Goal: Feedback & Contribution: Contribute content

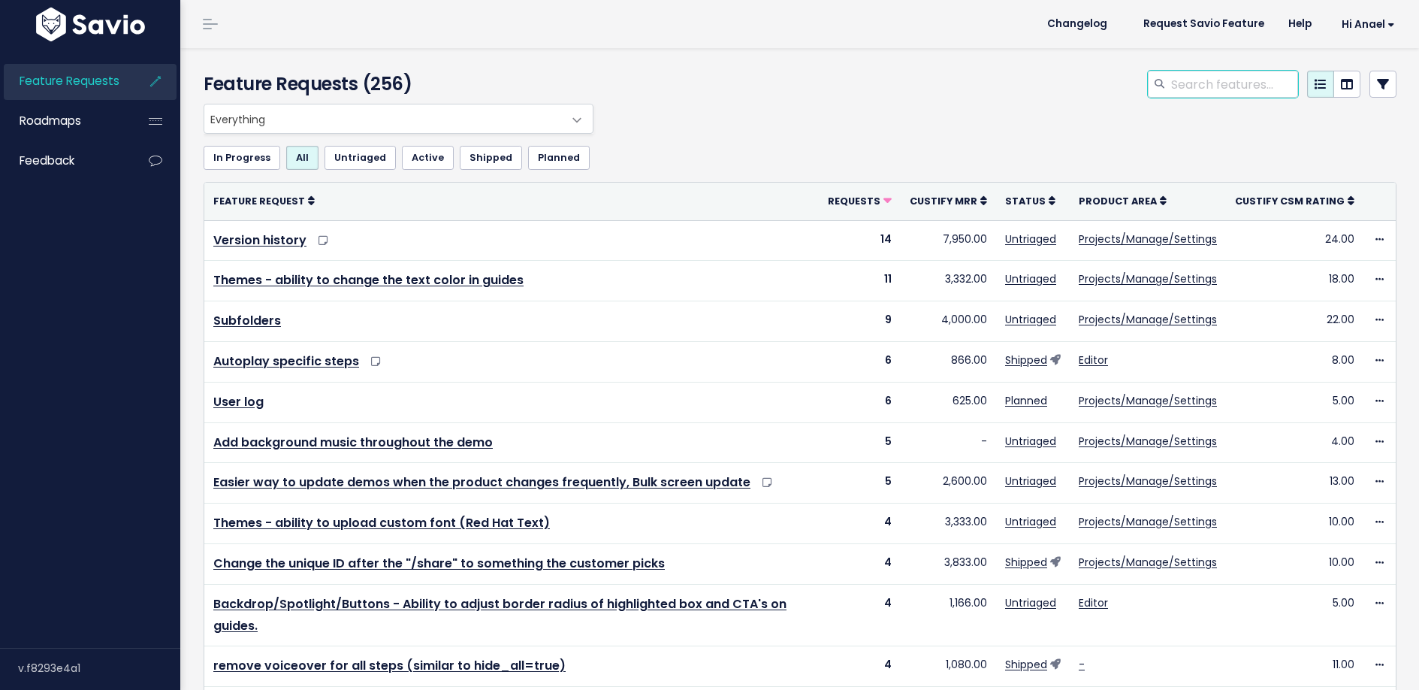
click at [1247, 87] on input "search" at bounding box center [1234, 84] width 128 height 27
type input "collaboration"
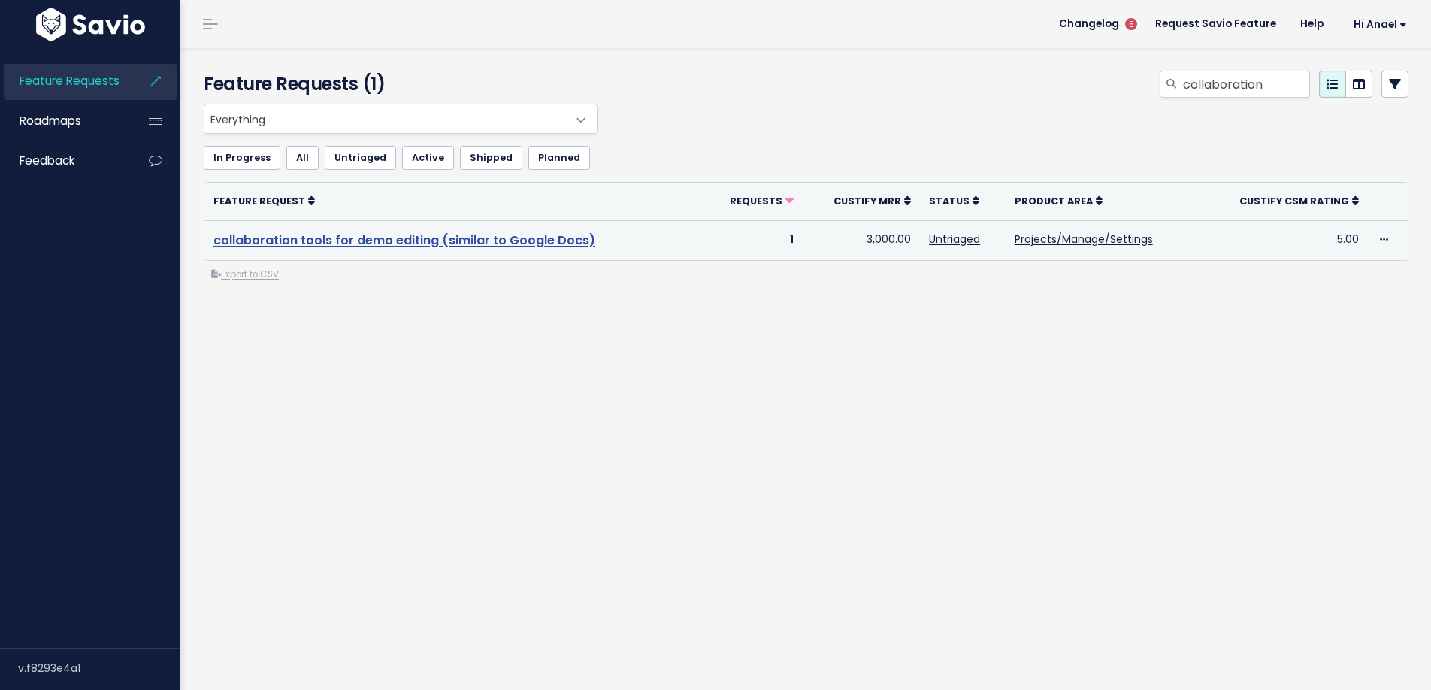
click at [403, 240] on link "collaboration tools for demo editing (similar to Google Docs)" at bounding box center [404, 239] width 382 height 17
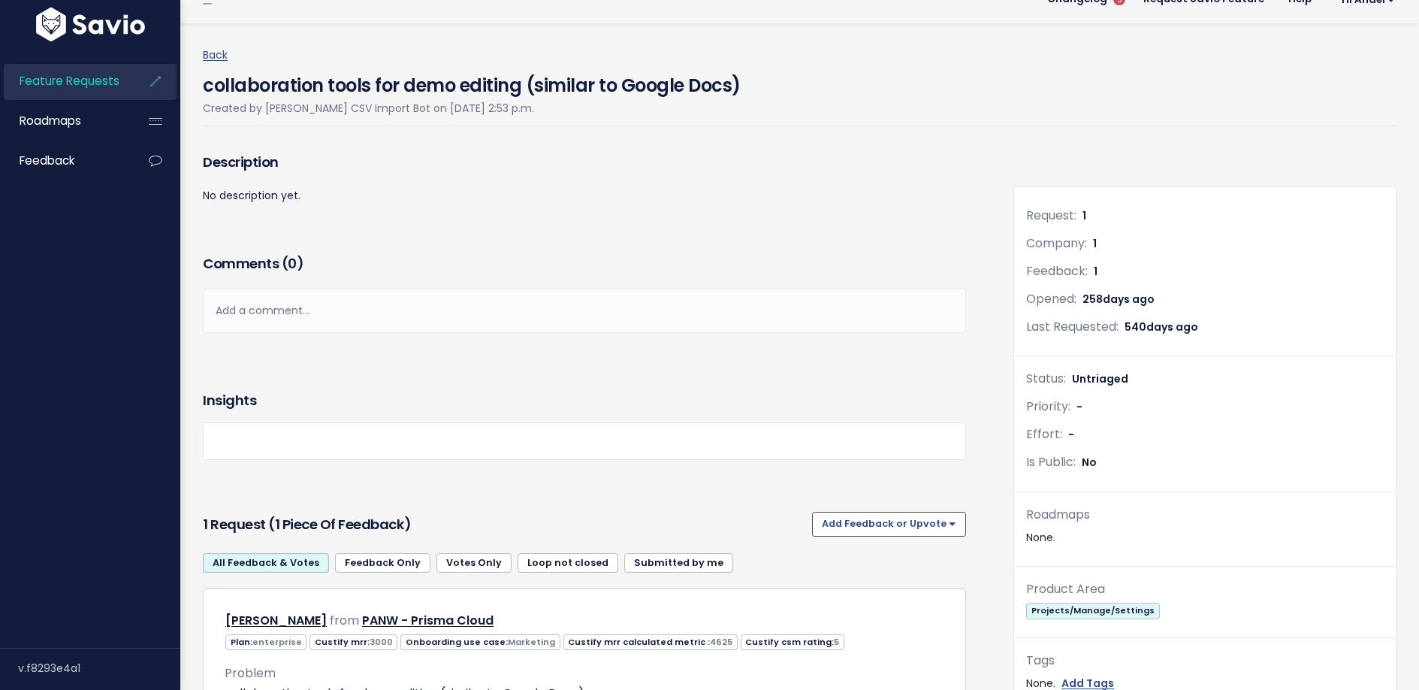
scroll to position [79, 0]
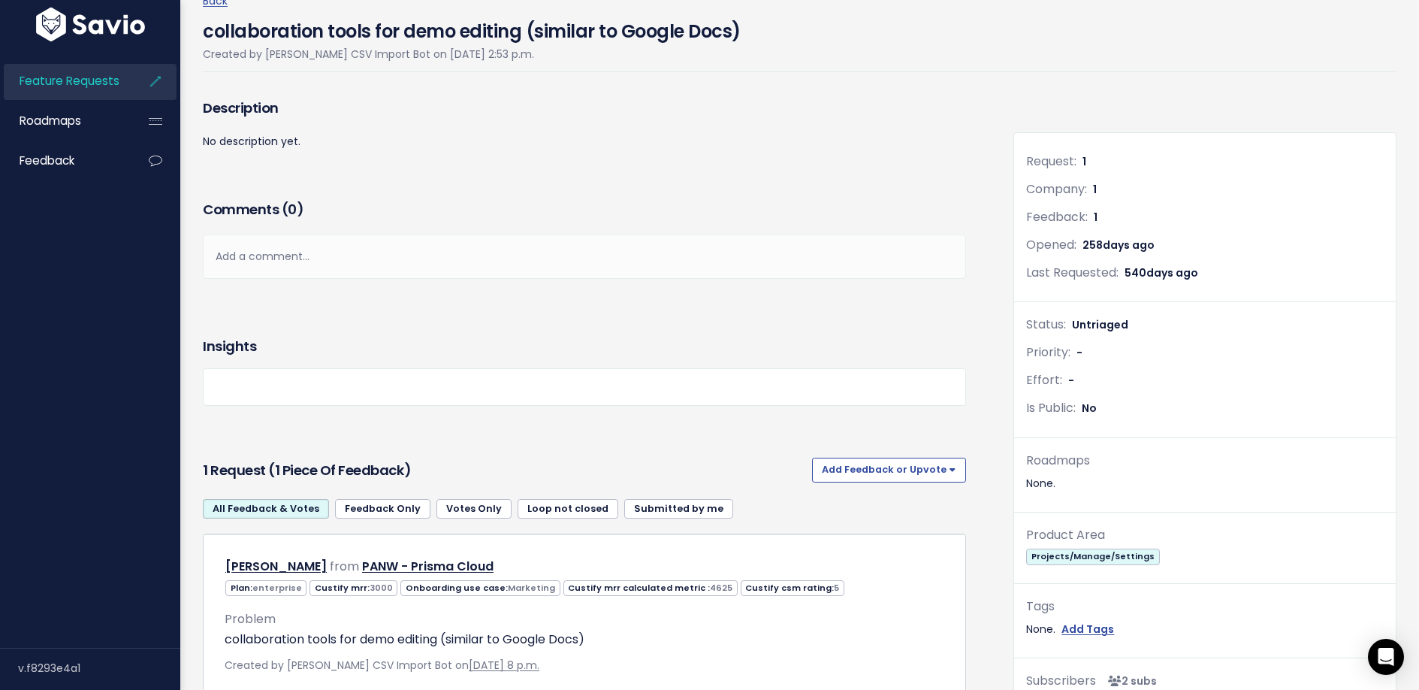
click at [419, 325] on div "Insights" at bounding box center [584, 346] width 763 height 45
click at [894, 476] on button "Add Feedback or Upvote" at bounding box center [889, 470] width 154 height 24
drag, startPoint x: 884, startPoint y: 542, endPoint x: 876, endPoint y: 534, distance: 11.2
click at [884, 542] on link "Add Feedback" at bounding box center [889, 538] width 142 height 29
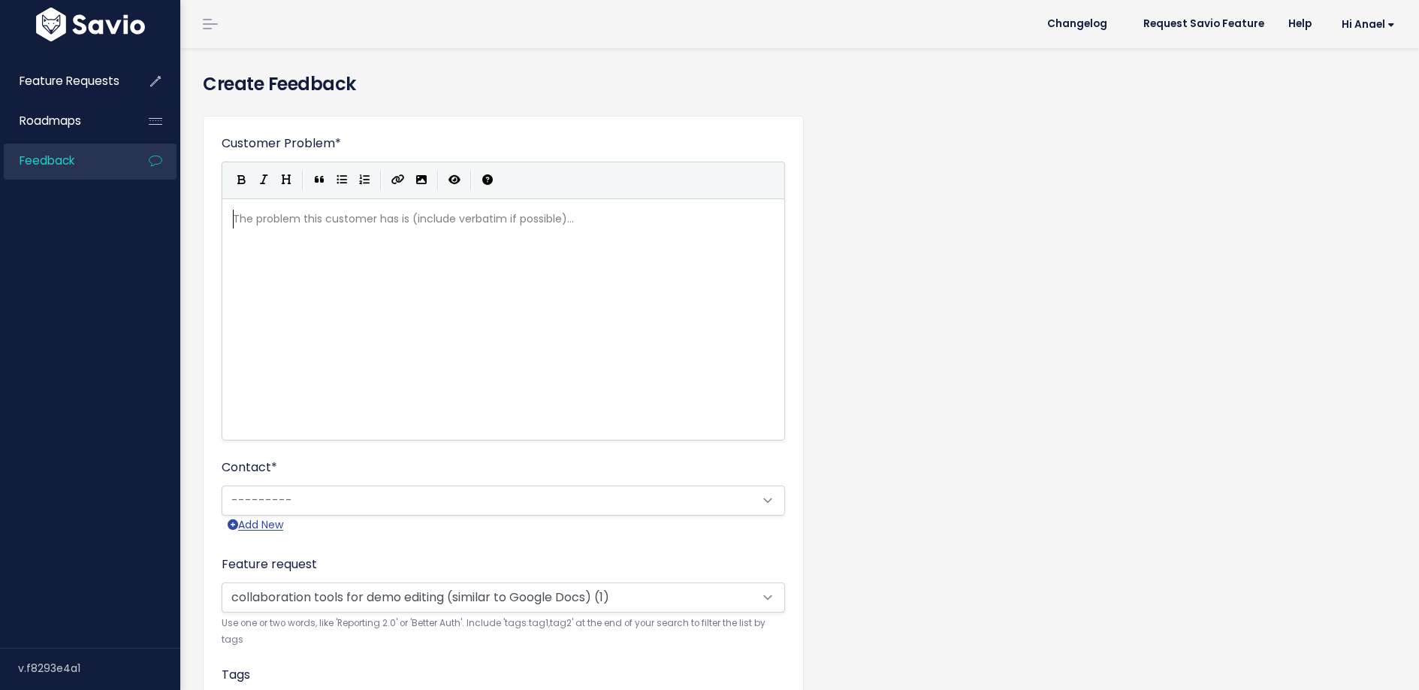
scroll to position [2, 0]
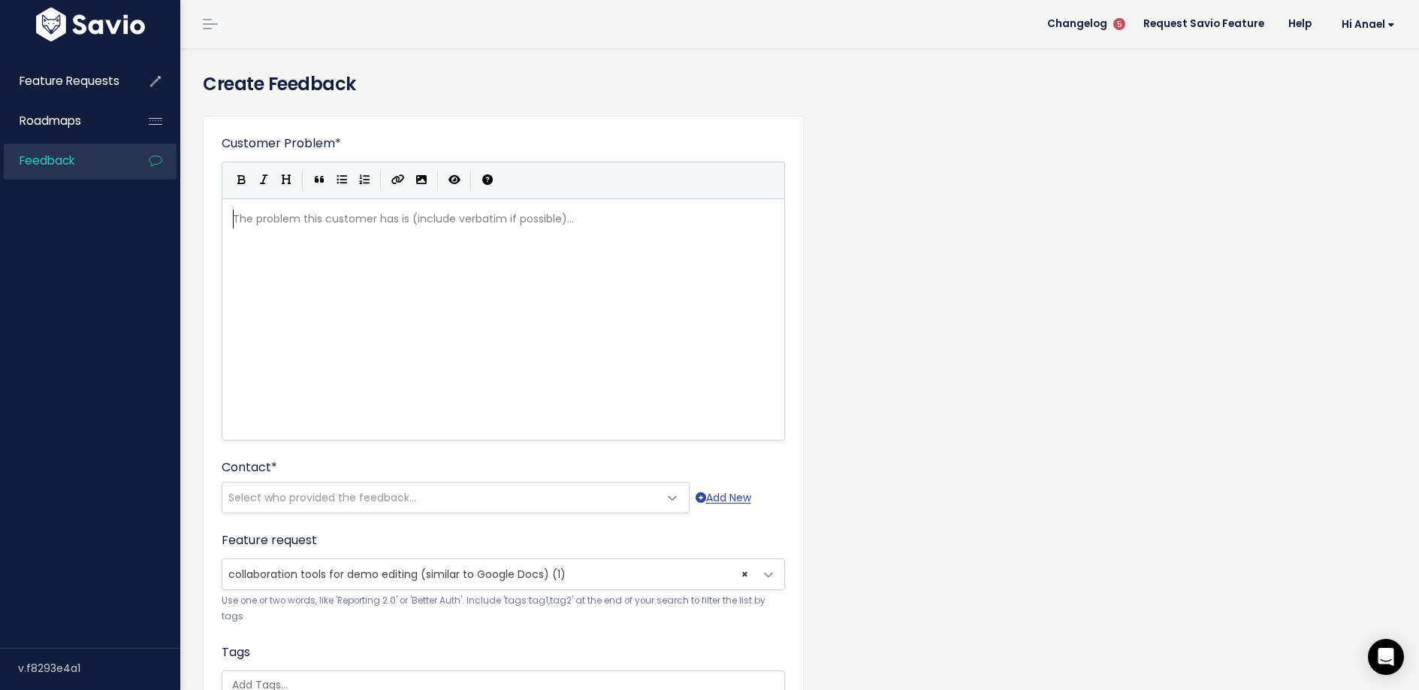
click at [493, 298] on div "The problem this customer has is (include verbatim if possible)... xxxxxxxxxx ​" at bounding box center [522, 338] width 585 height 263
type textarea "Would like to share e"
type textarea "come"
type textarea "ments within Storylane when eid"
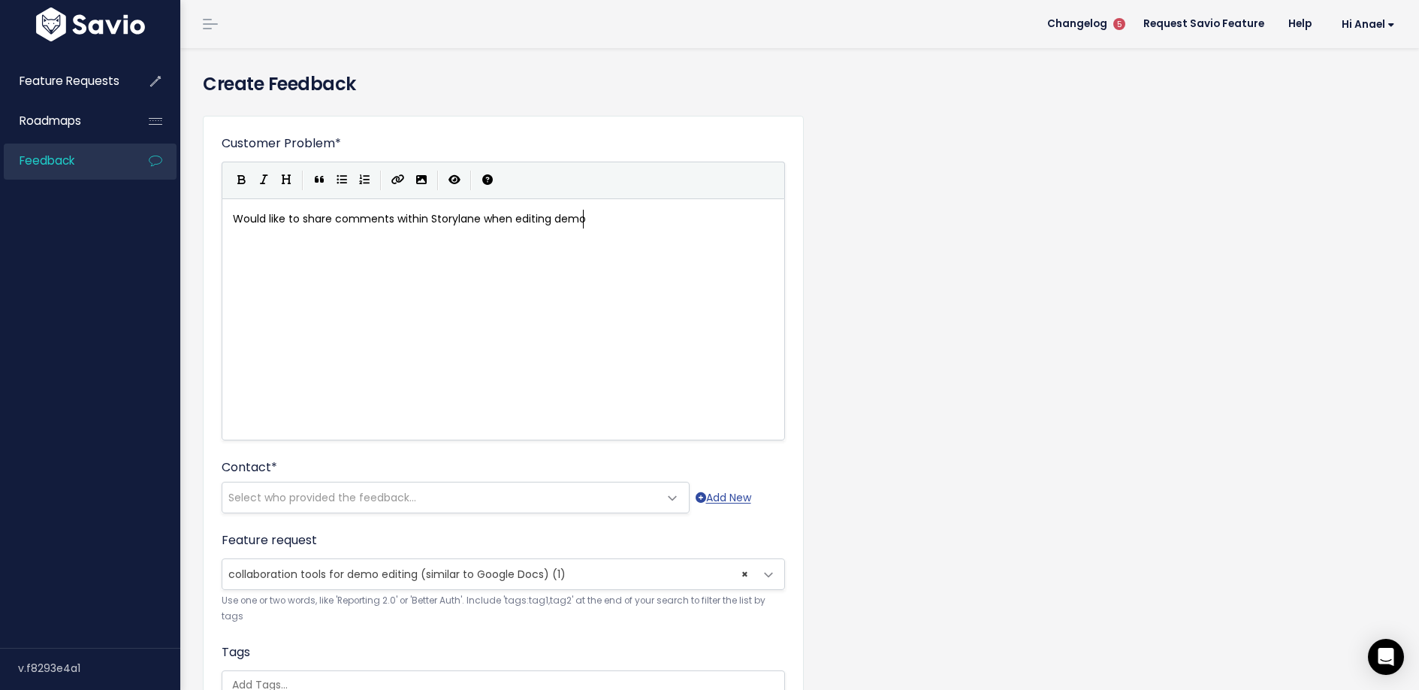
scroll to position [5, 68]
type textarea "diting demos"
click at [304, 497] on span "Select who provided the feedback..." at bounding box center [322, 497] width 188 height 15
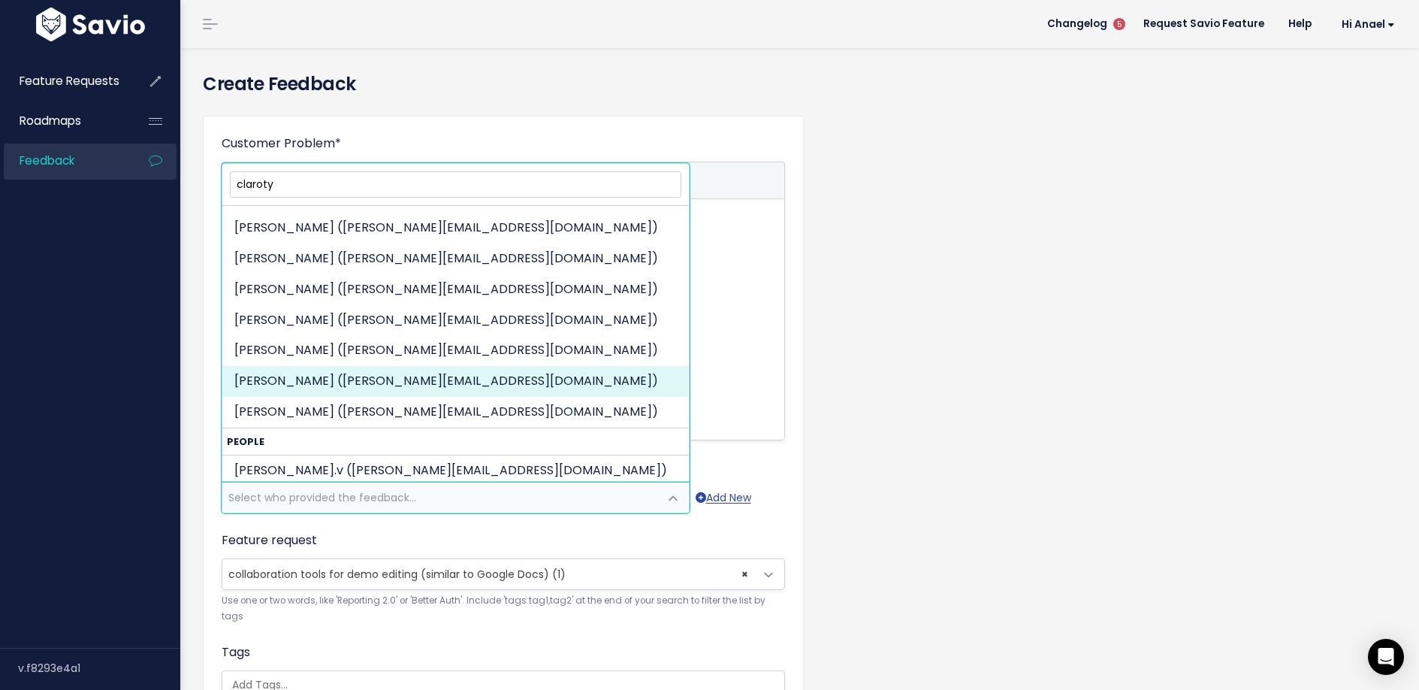
scroll to position [145, 0]
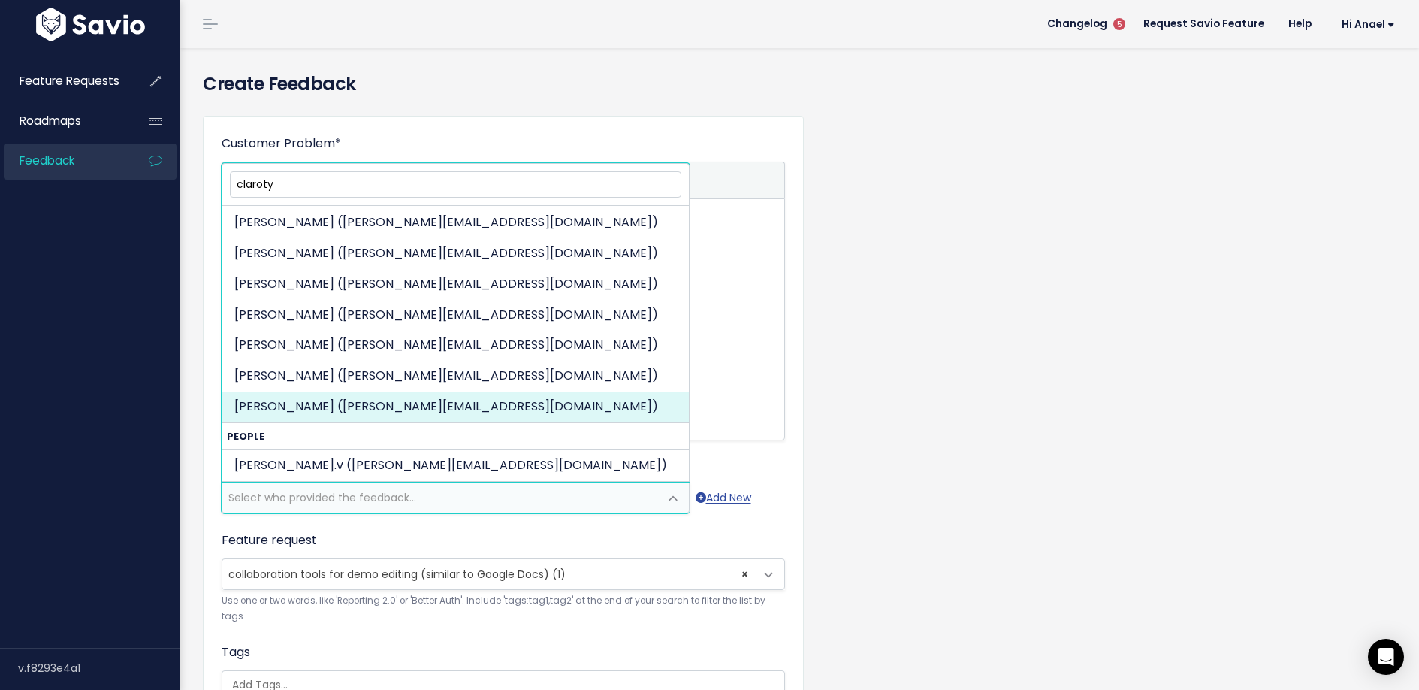
type input "claroty"
select select "84537629"
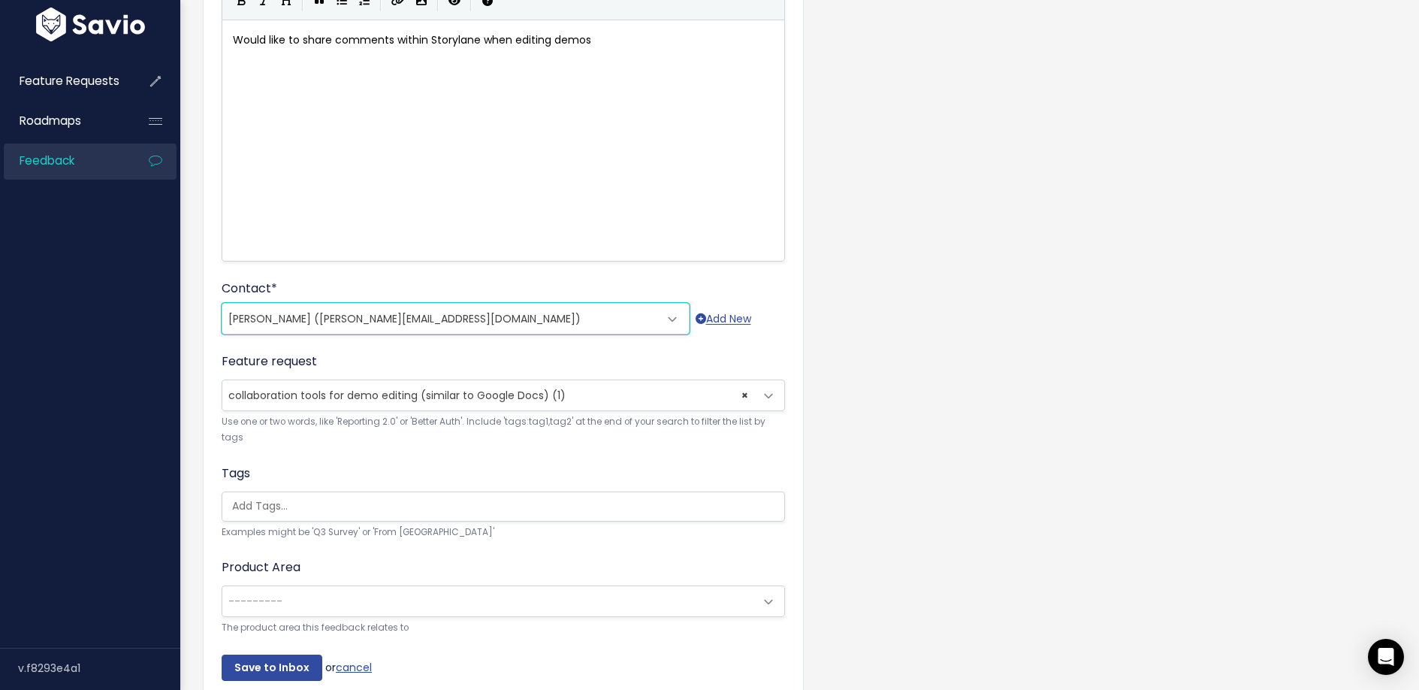
scroll to position [180, 0]
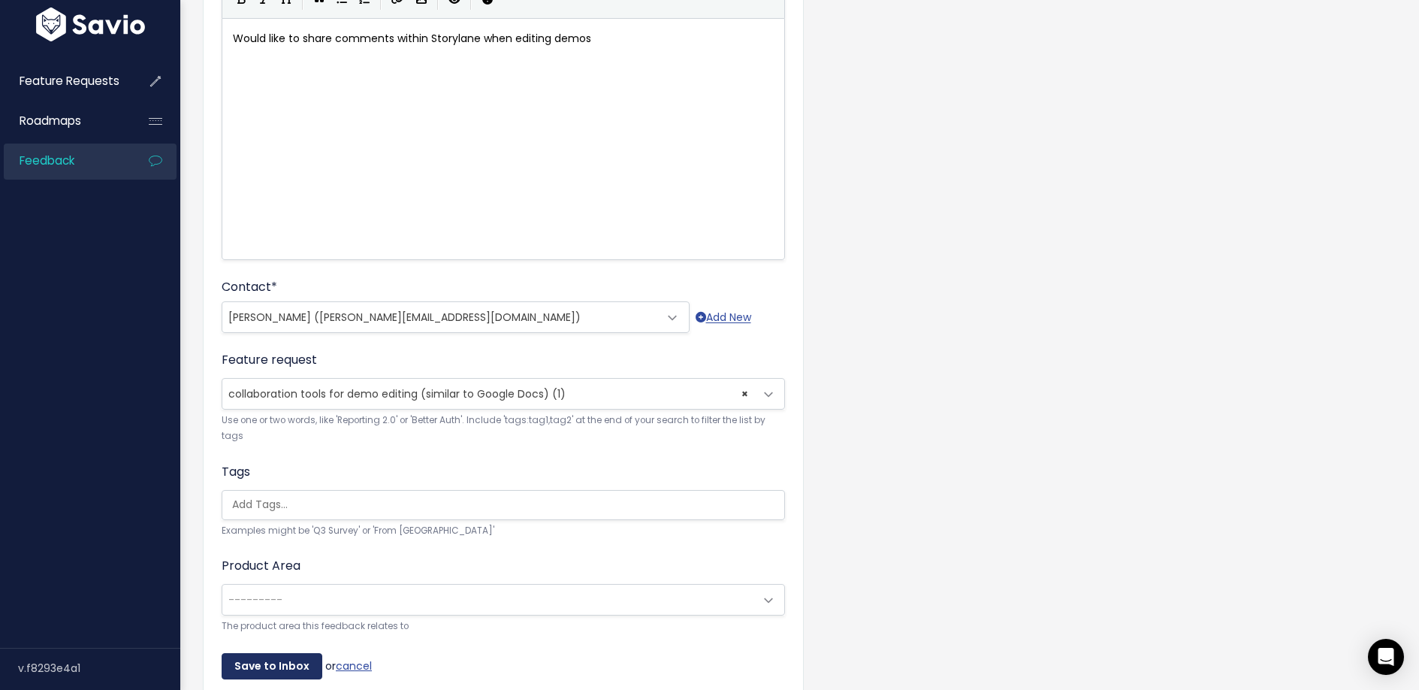
click at [289, 670] on input "Save to Inbox" at bounding box center [272, 666] width 101 height 27
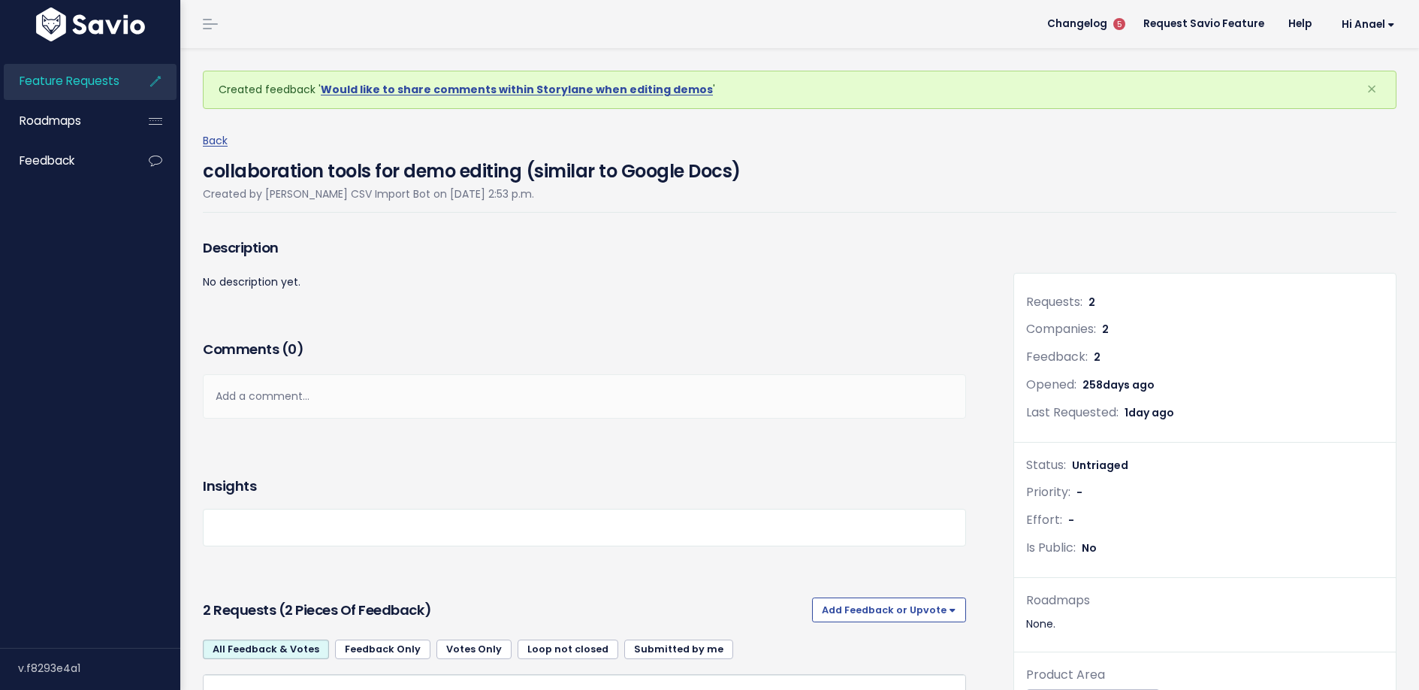
click at [86, 80] on span "Feature Requests" at bounding box center [70, 81] width 100 height 16
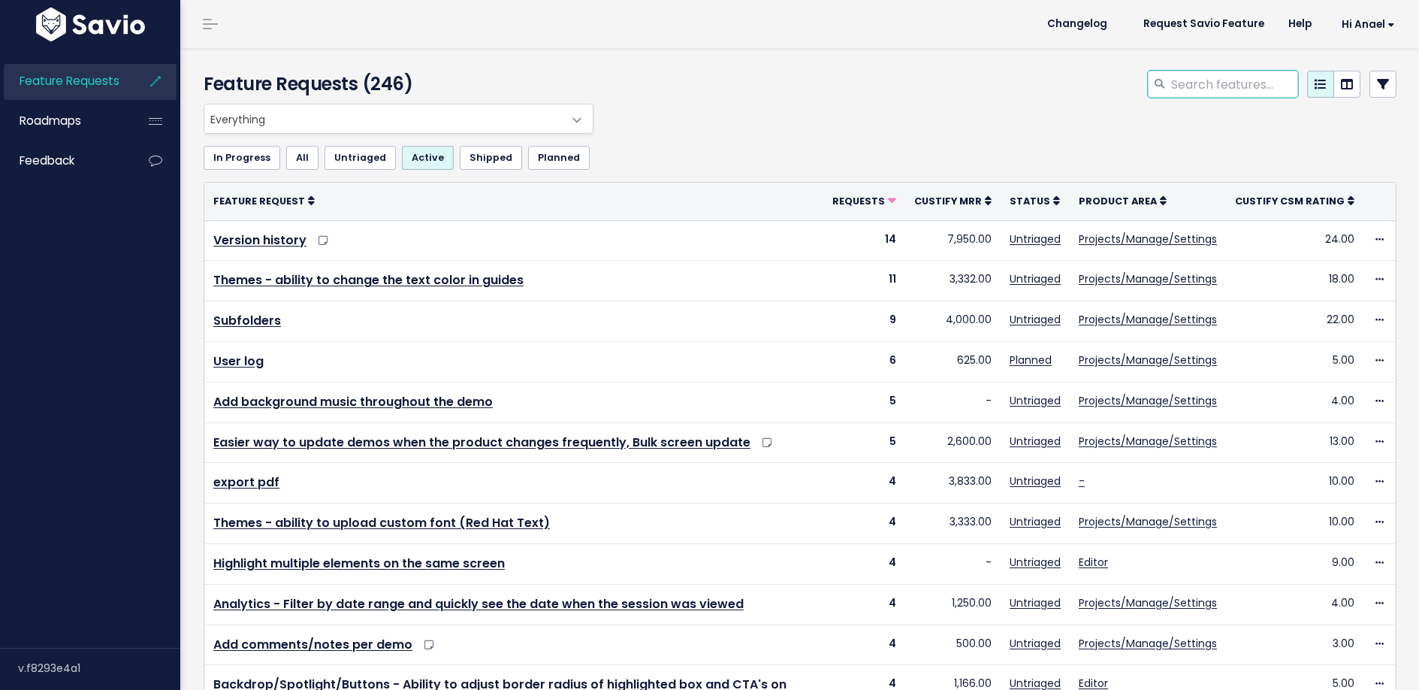
drag, startPoint x: 1173, startPoint y: 80, endPoint x: 1177, endPoint y: 92, distance: 12.1
click at [1174, 81] on input "search" at bounding box center [1234, 84] width 128 height 27
type input "history"
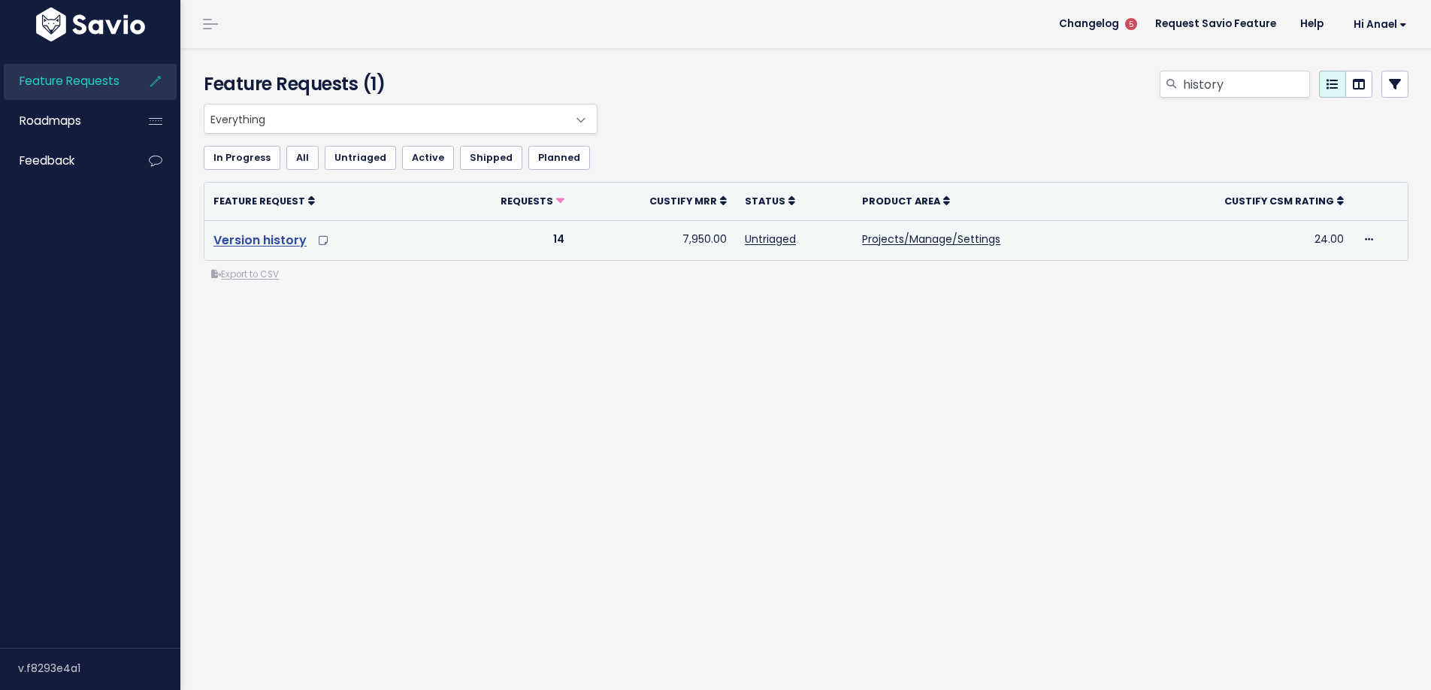
click at [267, 240] on link "Version history" at bounding box center [259, 239] width 93 height 17
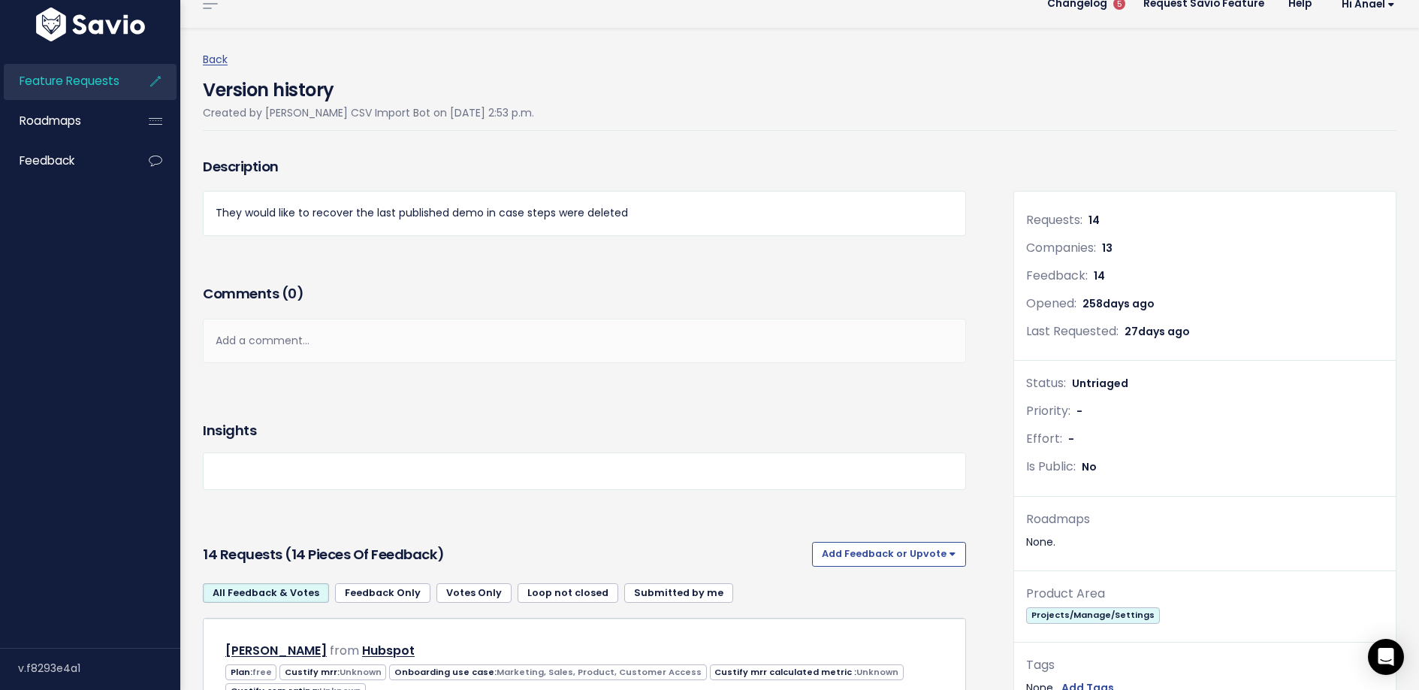
scroll to position [21, 0]
click at [896, 554] on button "Add Feedback or Upvote" at bounding box center [889, 553] width 154 height 24
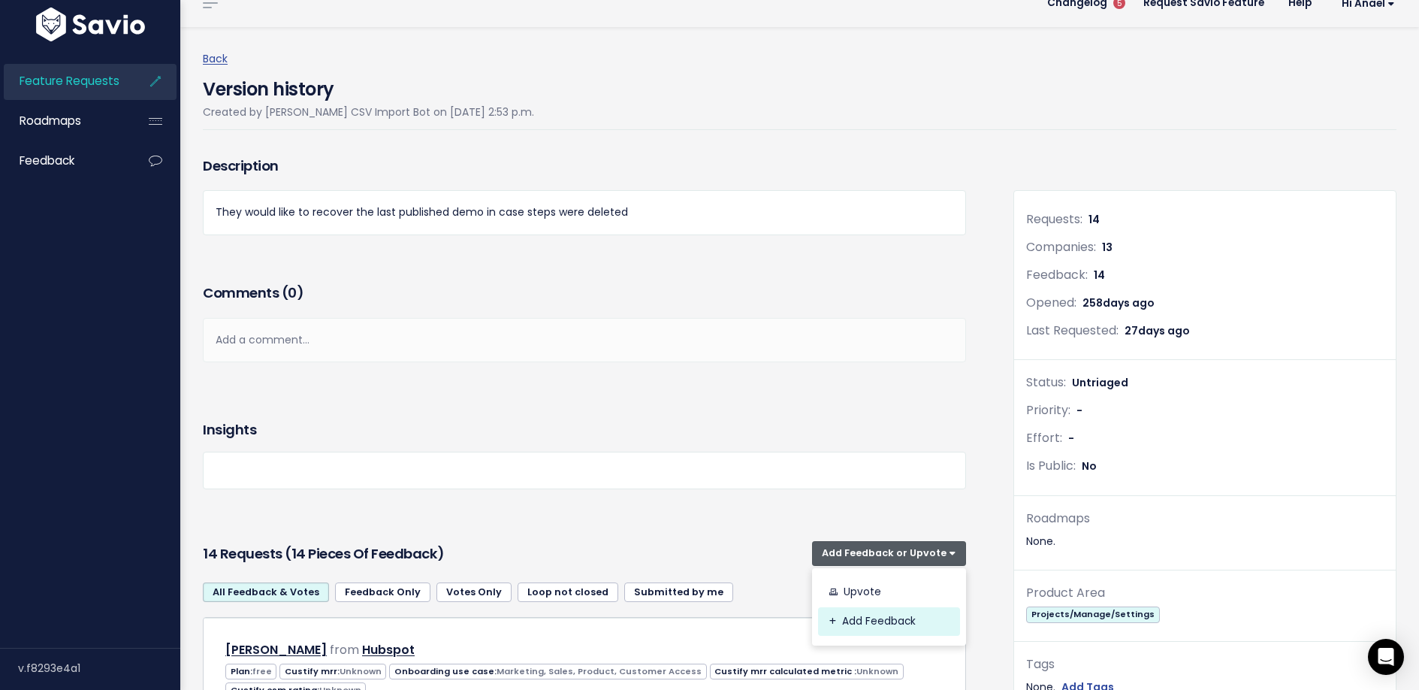
click at [875, 621] on link "Add Feedback" at bounding box center [889, 621] width 142 height 29
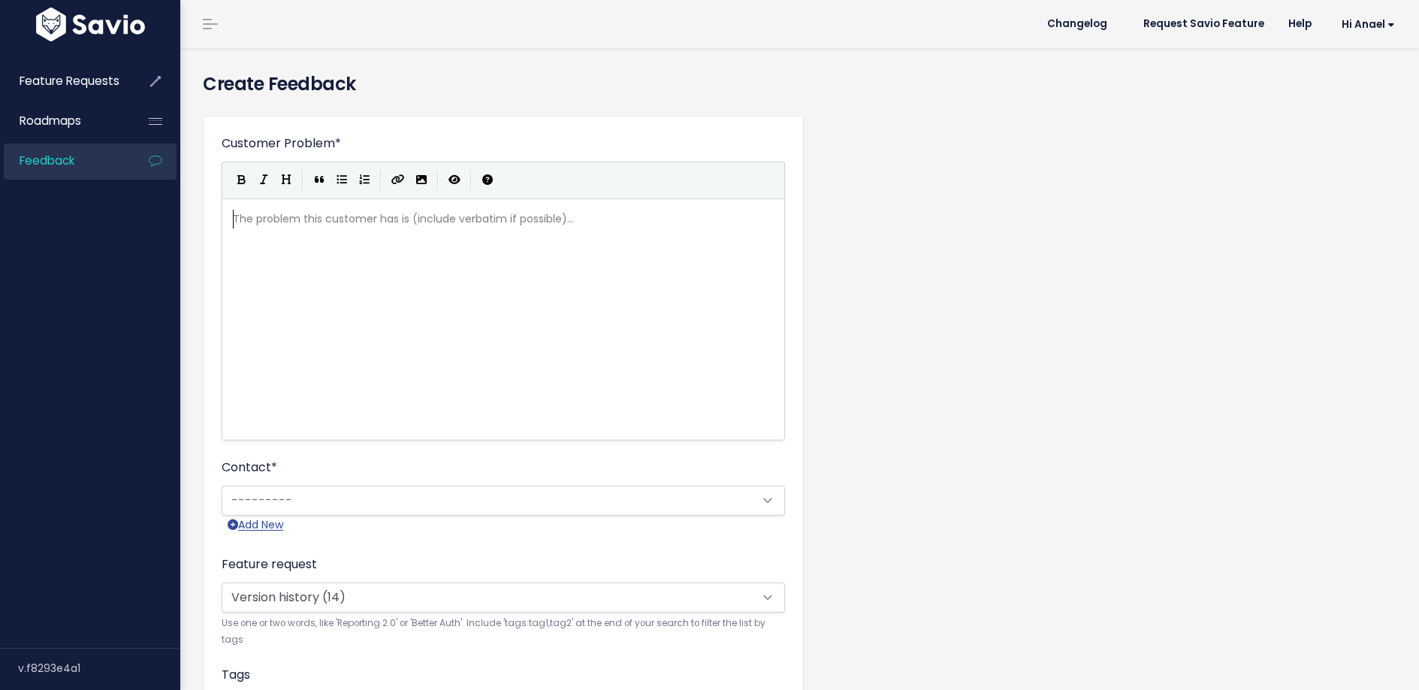
scroll to position [2, 0]
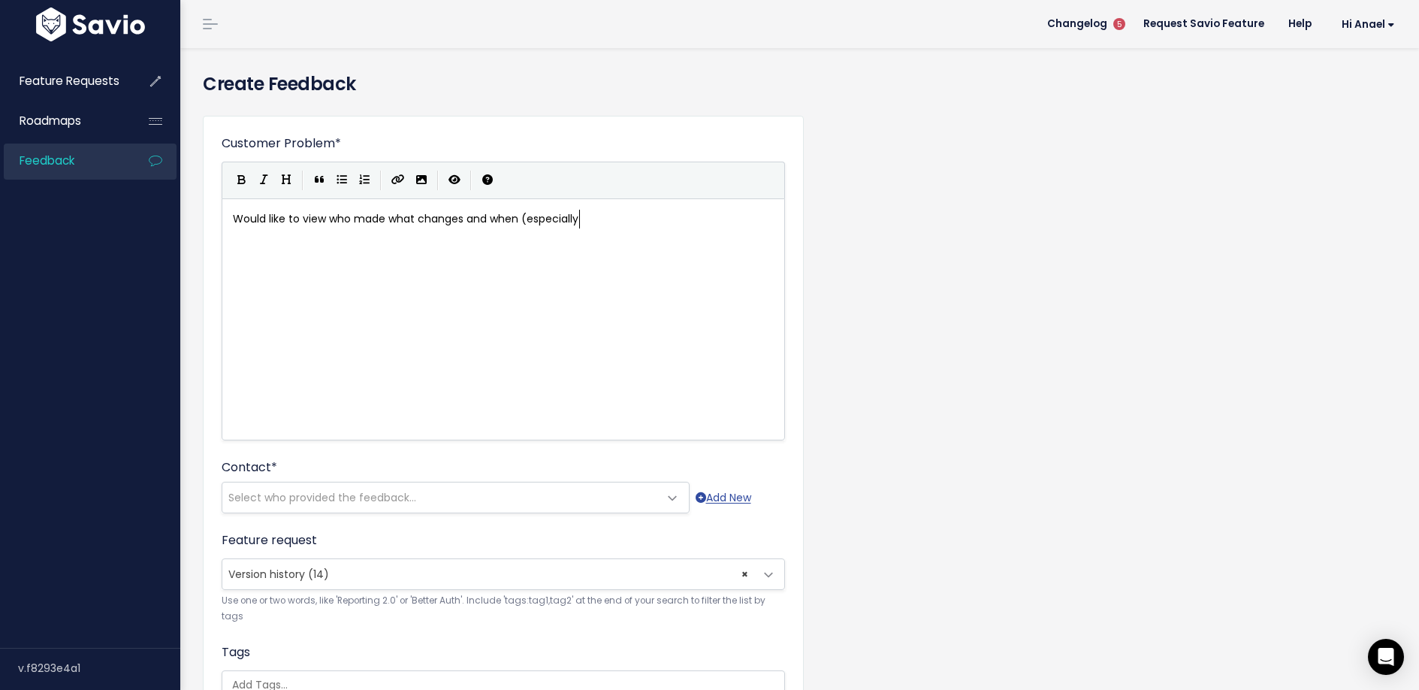
type textarea "Would like to view who made what changes and when (especially w"
type textarea "in Republish status)"
click at [364, 490] on span "Select who provided the feedback..." at bounding box center [322, 497] width 188 height 15
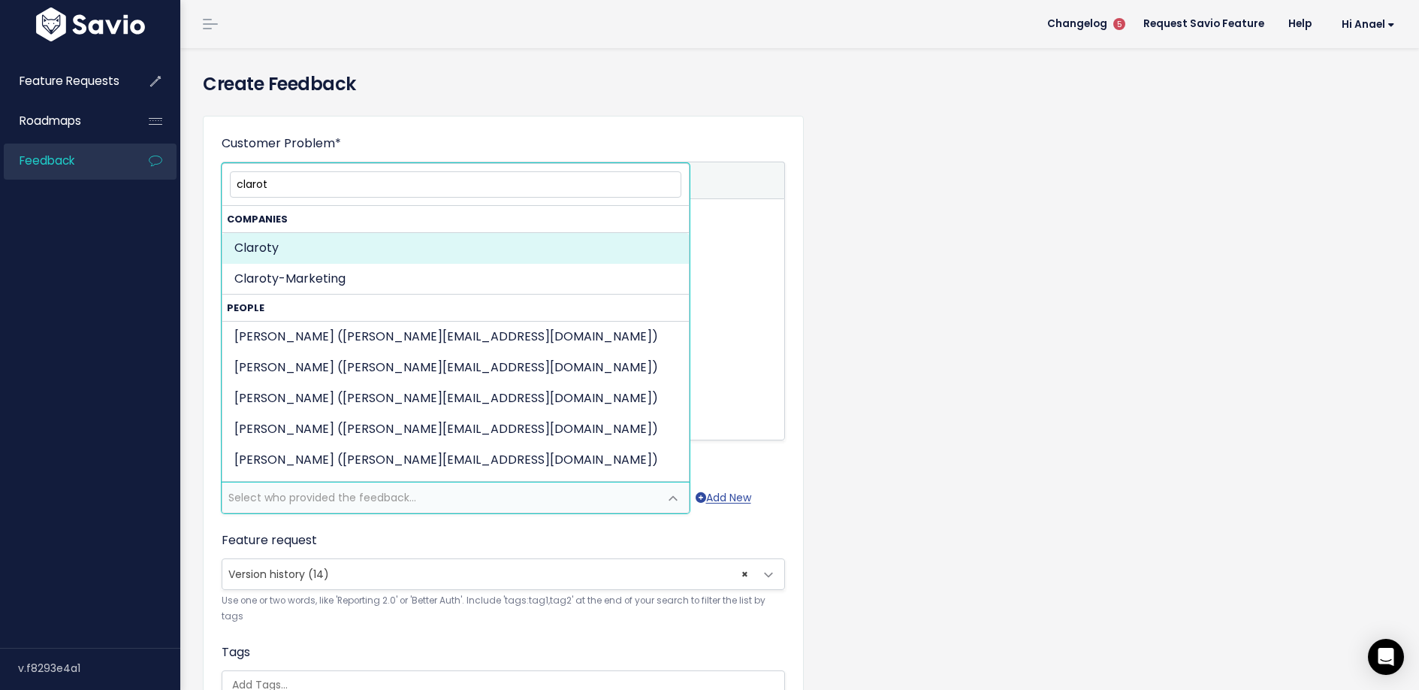
type input "clarot"
select select "COMPANY-15311427"
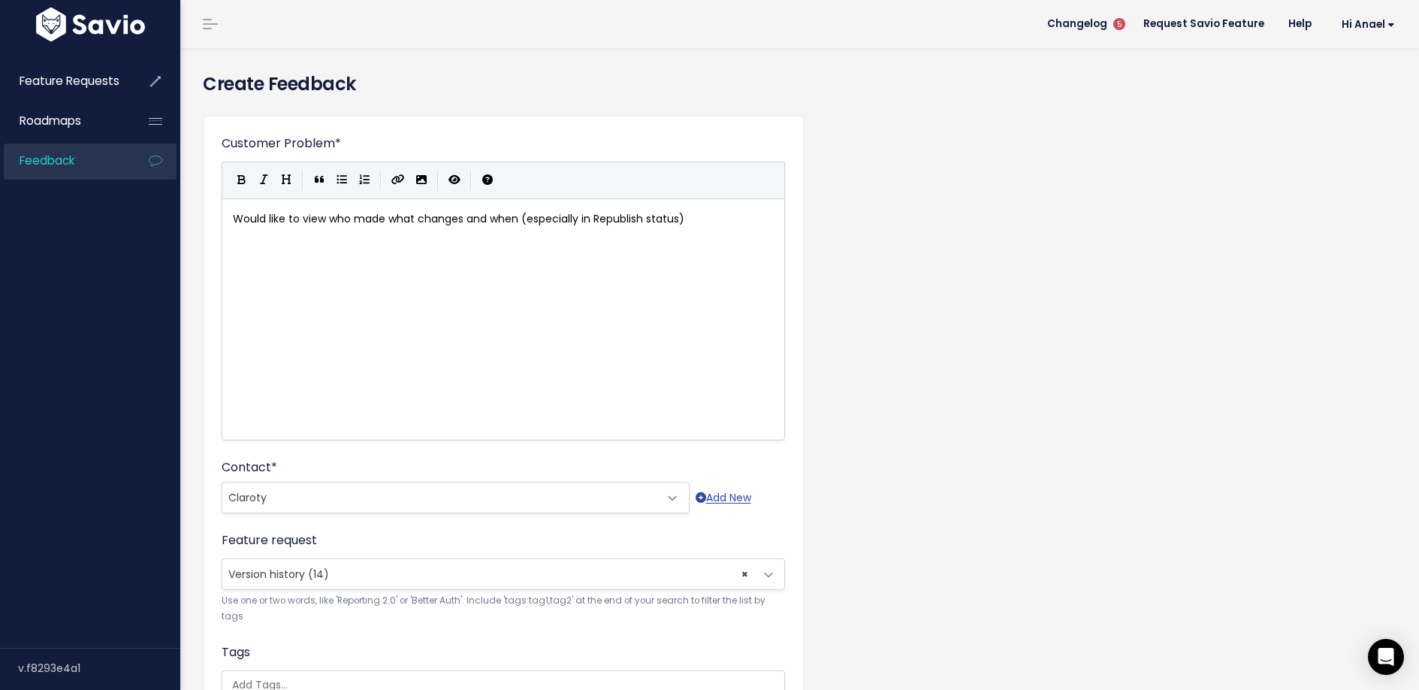
click at [778, 316] on div "xxxxxxxxxx Would like to view who made what changes and when (especially in Rep…" at bounding box center [522, 338] width 585 height 263
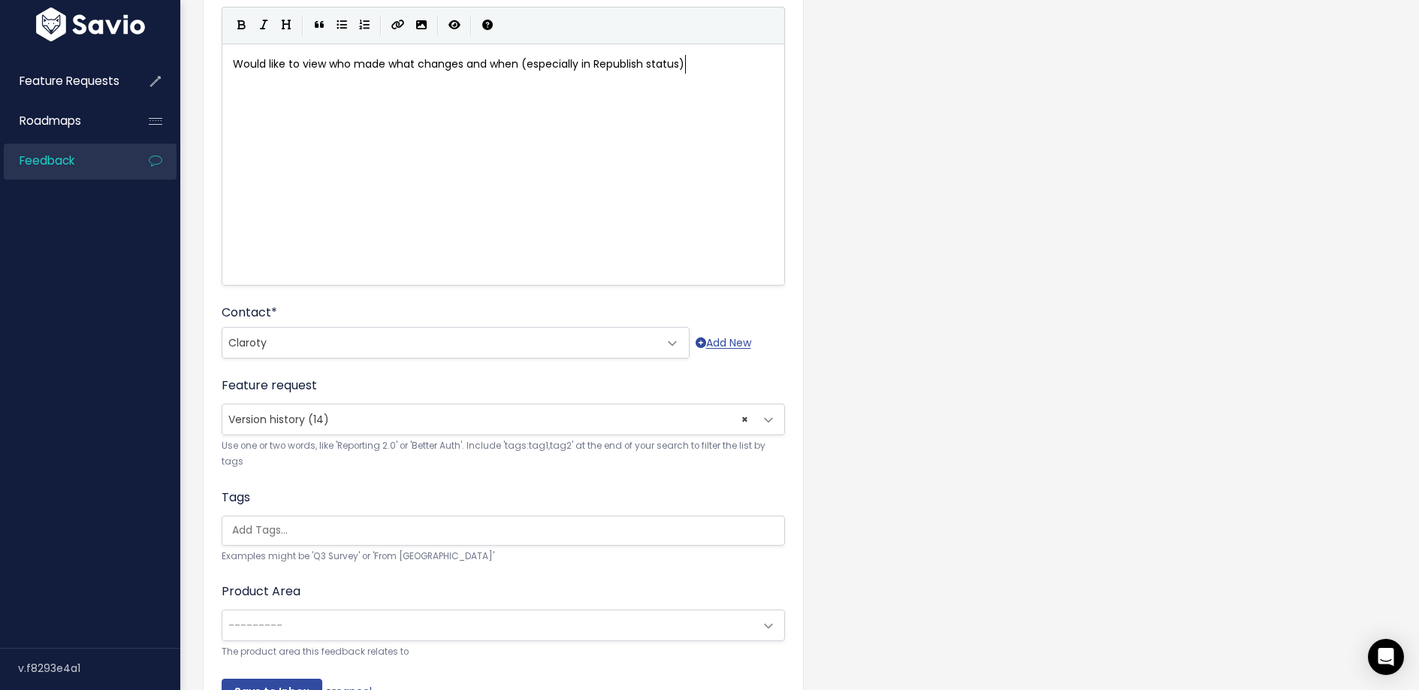
scroll to position [258, 0]
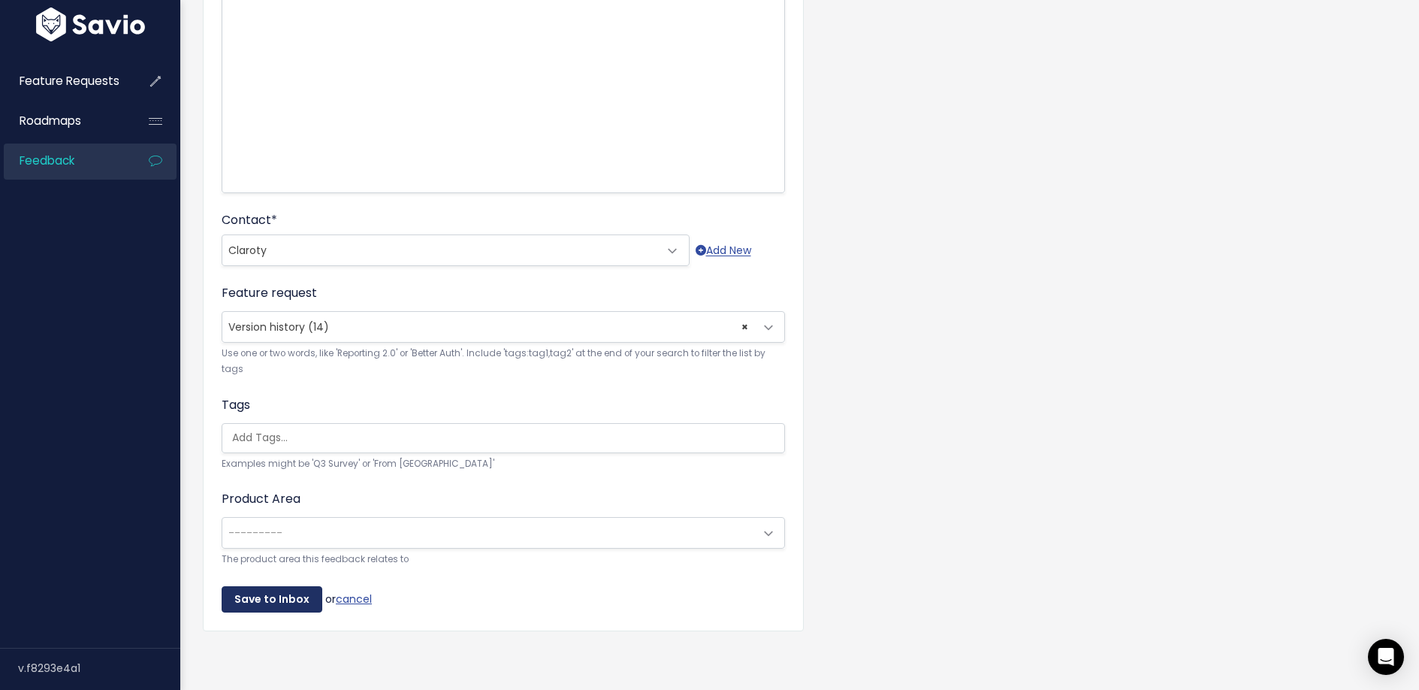
click at [242, 586] on input "Save to Inbox" at bounding box center [272, 599] width 101 height 27
